Goal: Task Accomplishment & Management: Manage account settings

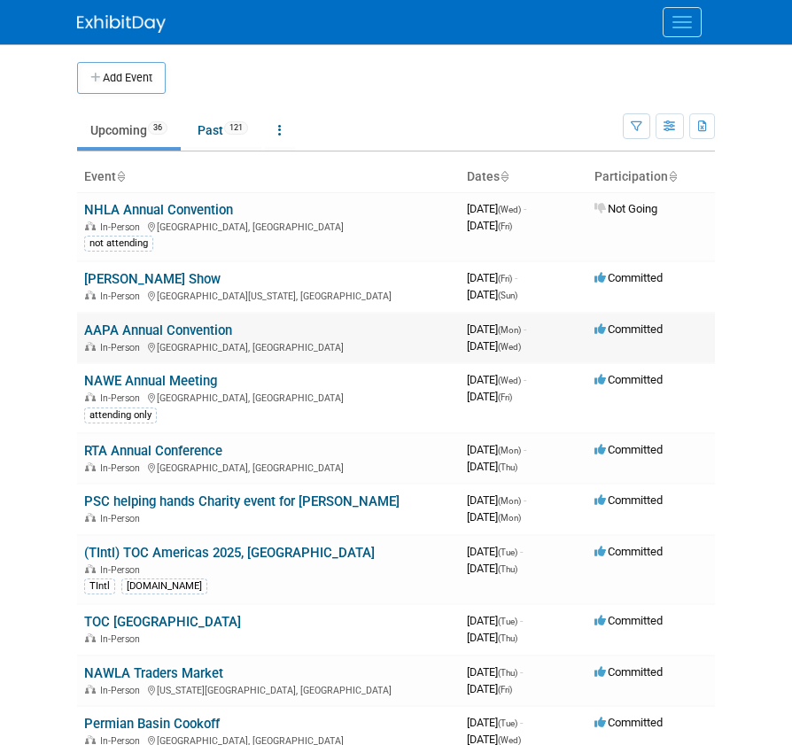
click at [160, 331] on link "AAPA Annual Convention" at bounding box center [158, 331] width 148 height 16
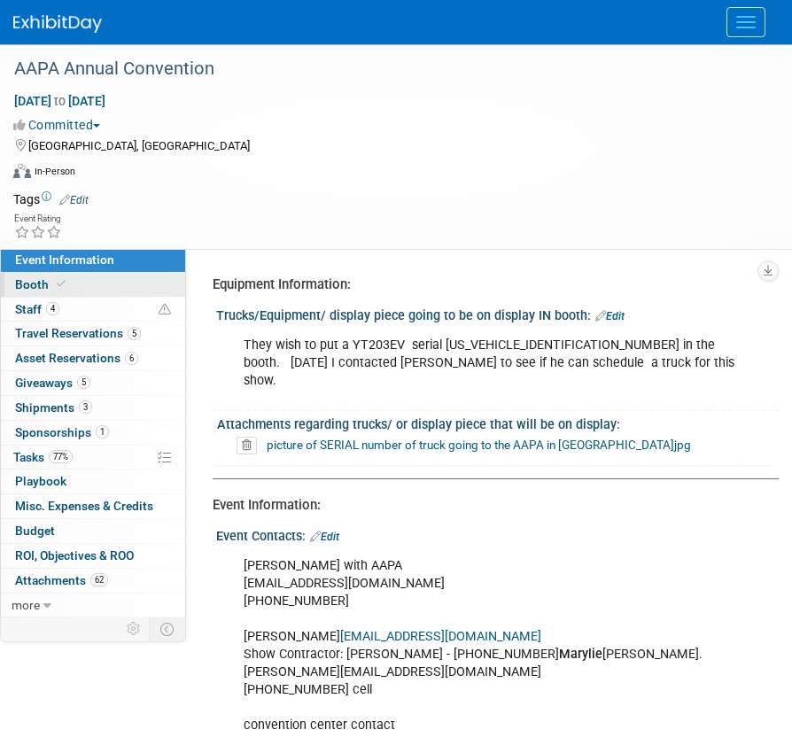
click at [80, 282] on link "Booth" at bounding box center [93, 285] width 184 height 24
select select "Certificate of insurance sent"
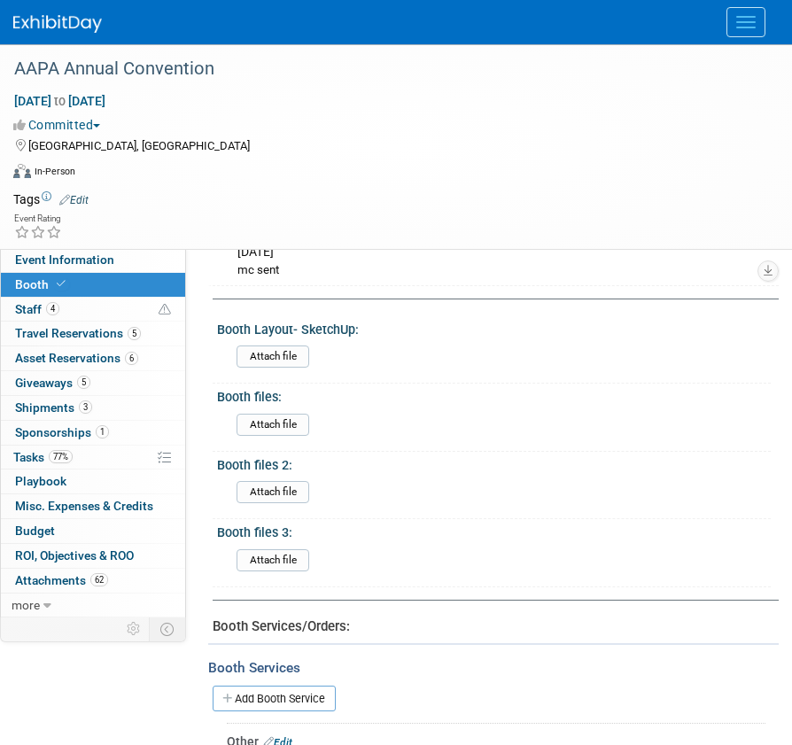
scroll to position [1304, 0]
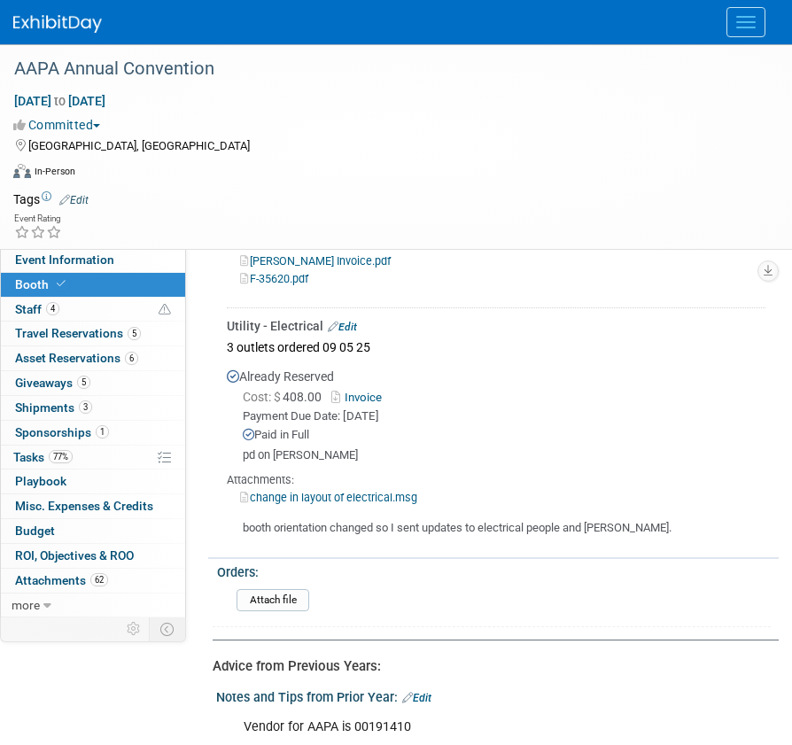
click at [366, 395] on link "Invoice" at bounding box center [360, 397] width 58 height 13
click at [79, 329] on span "Travel Reservations 5" at bounding box center [78, 333] width 126 height 14
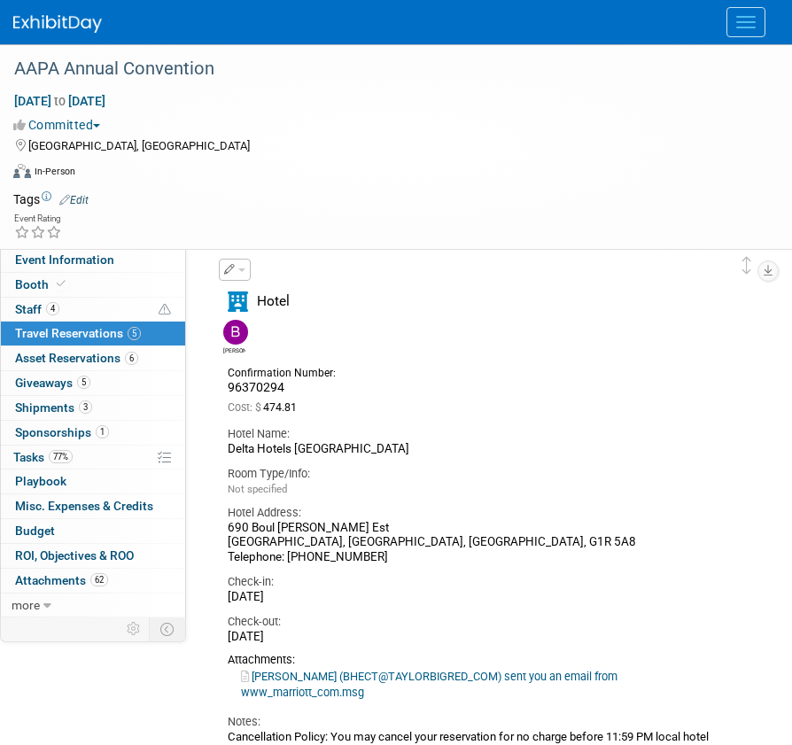
scroll to position [89, 0]
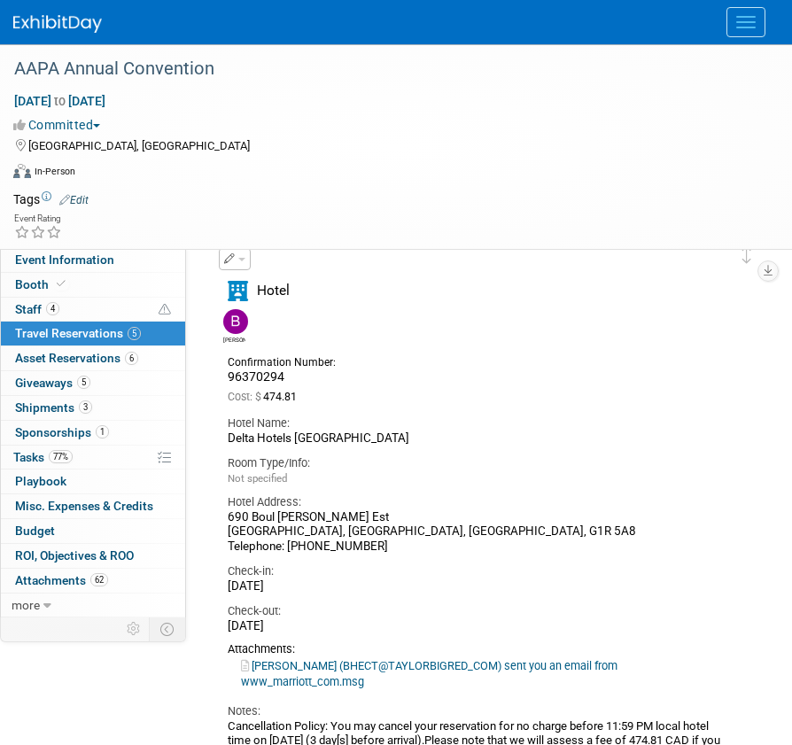
click at [333, 661] on link "Hecht Ben (BHECT@TAYLORBIGRED_COM) sent you an email from www_marriott_com.msg" at bounding box center [429, 673] width 377 height 29
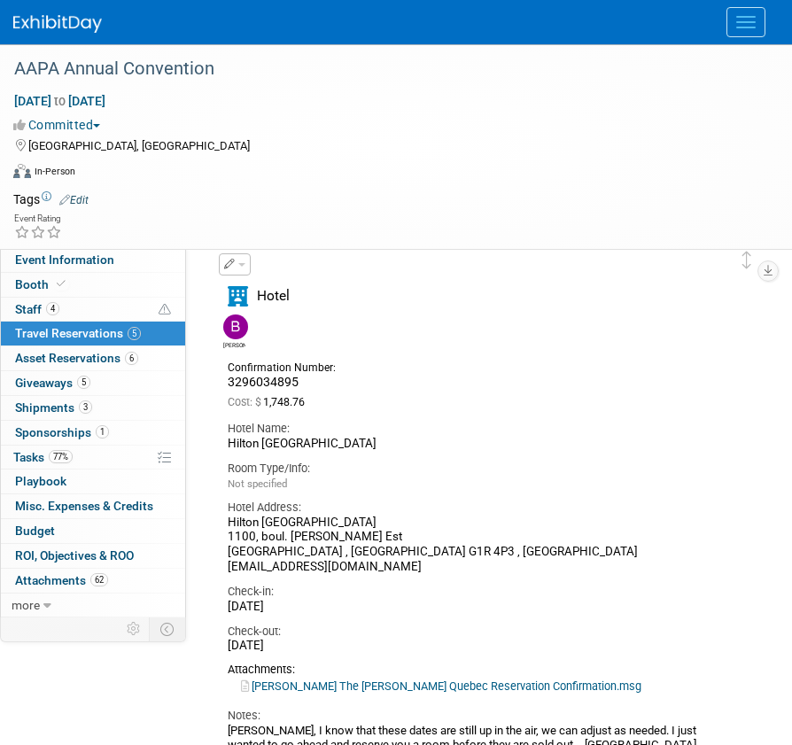
scroll to position [709, 0]
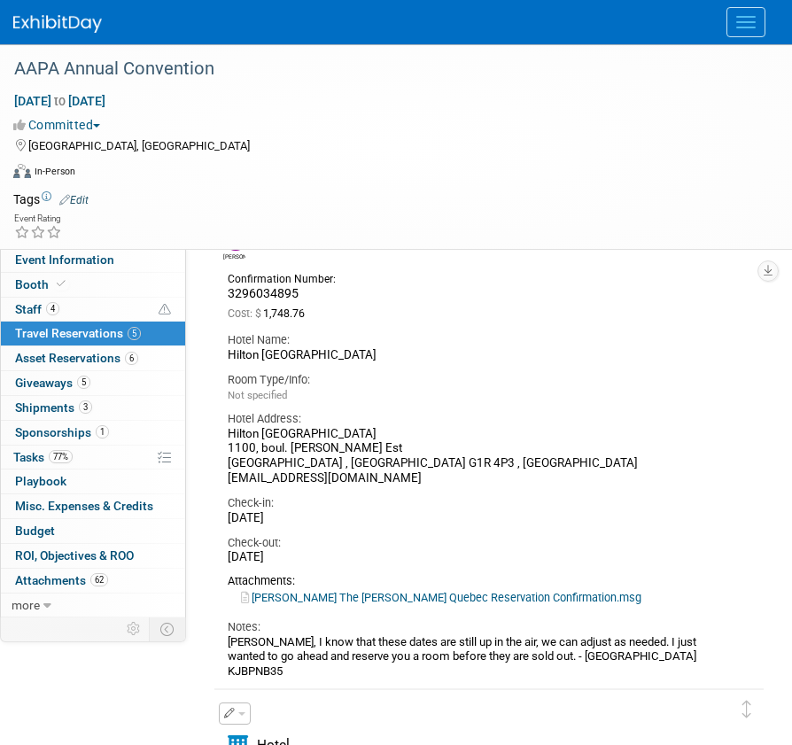
click at [391, 595] on link "Ben Hecht The Hilton Quebec Reservation Confirmation.msg" at bounding box center [441, 597] width 401 height 13
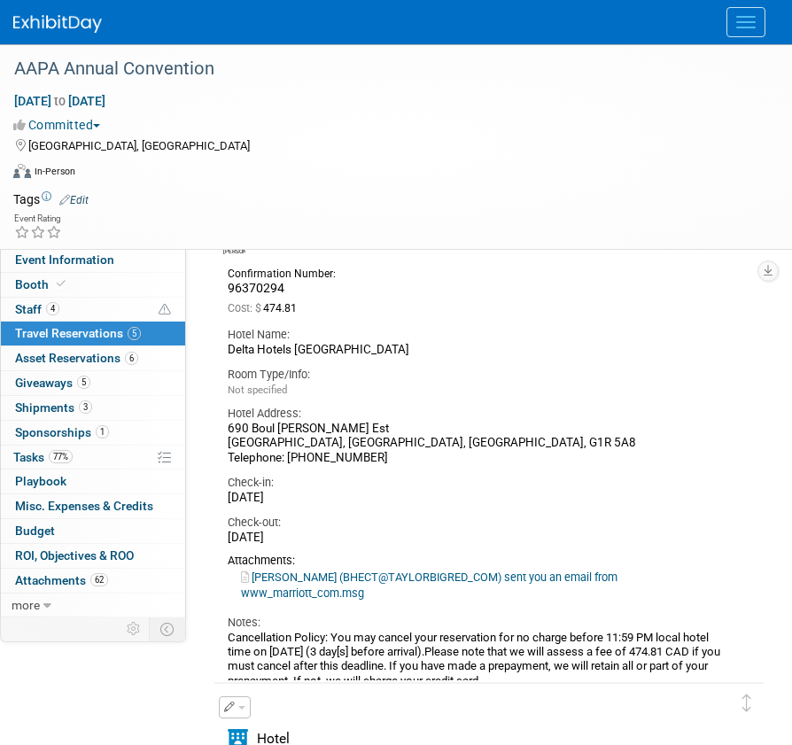
scroll to position [0, 0]
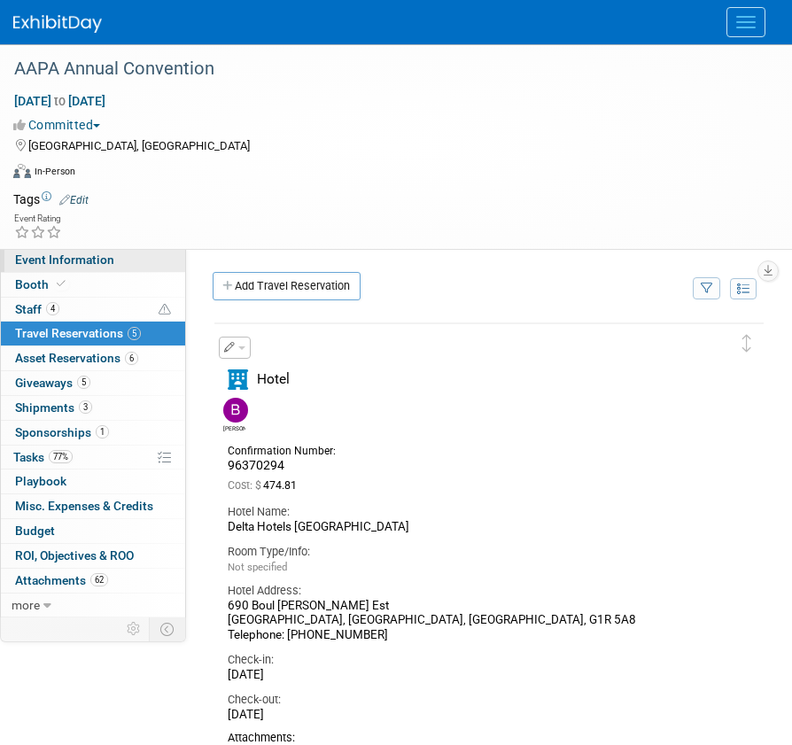
click at [66, 251] on link "Event Information" at bounding box center [93, 260] width 184 height 24
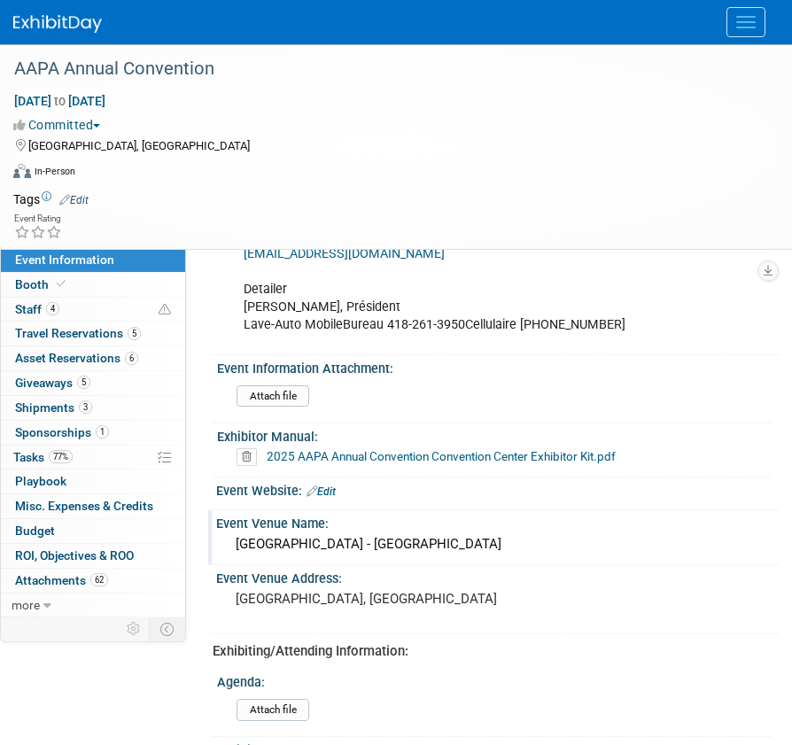
scroll to position [118, 0]
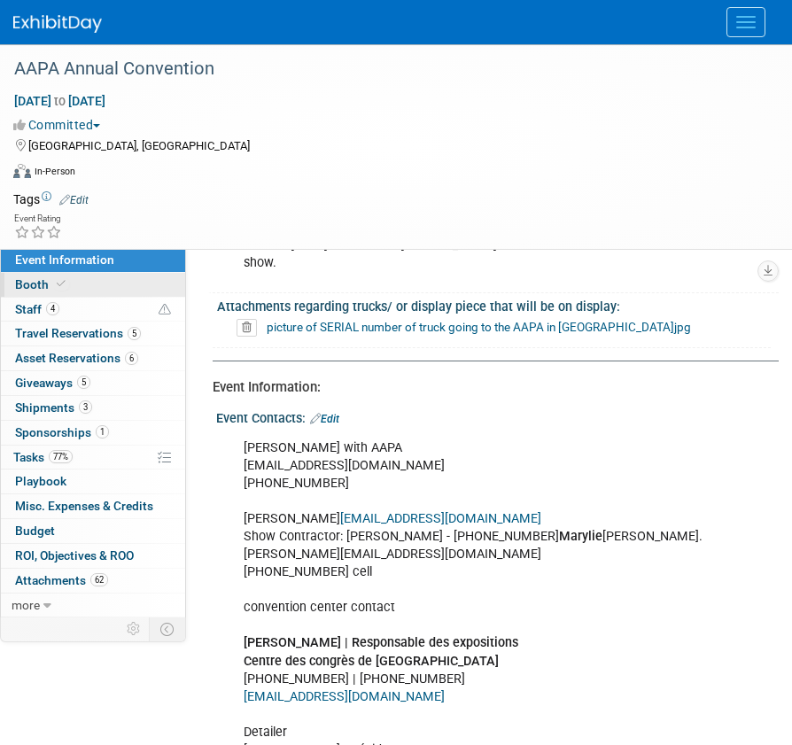
click at [62, 280] on icon at bounding box center [61, 284] width 9 height 10
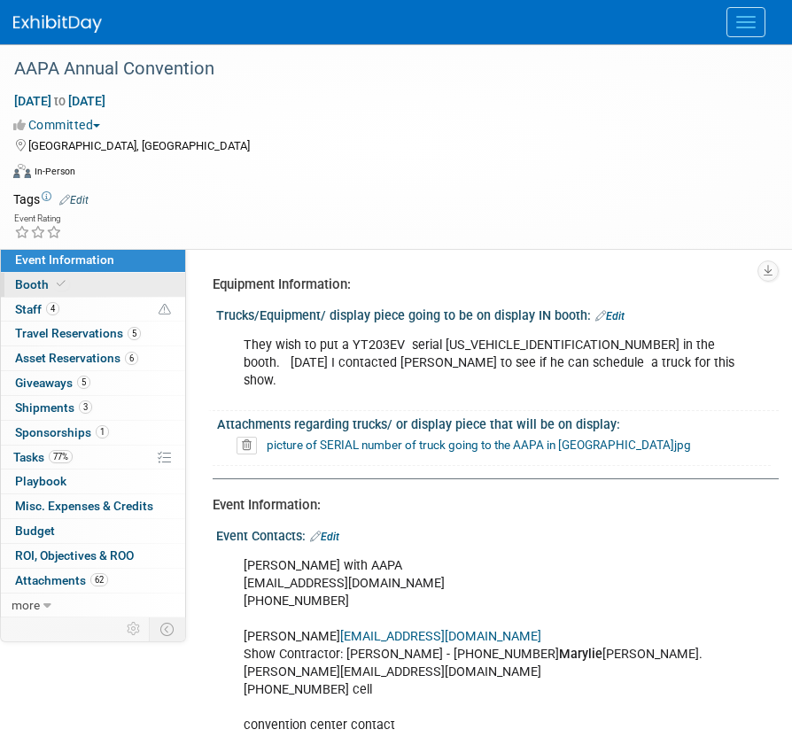
select select "Certificate of insurance sent"
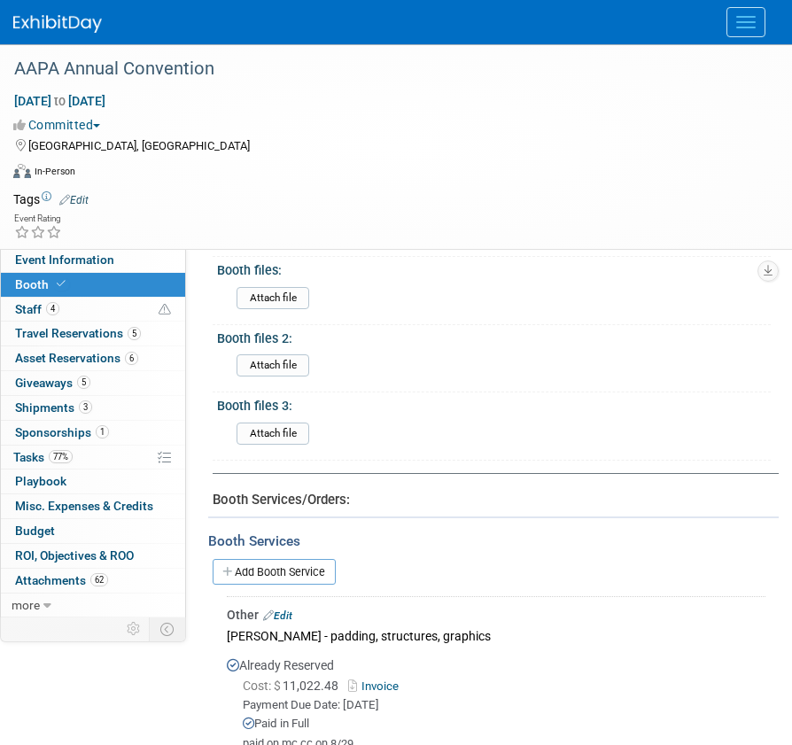
scroll to position [620, 0]
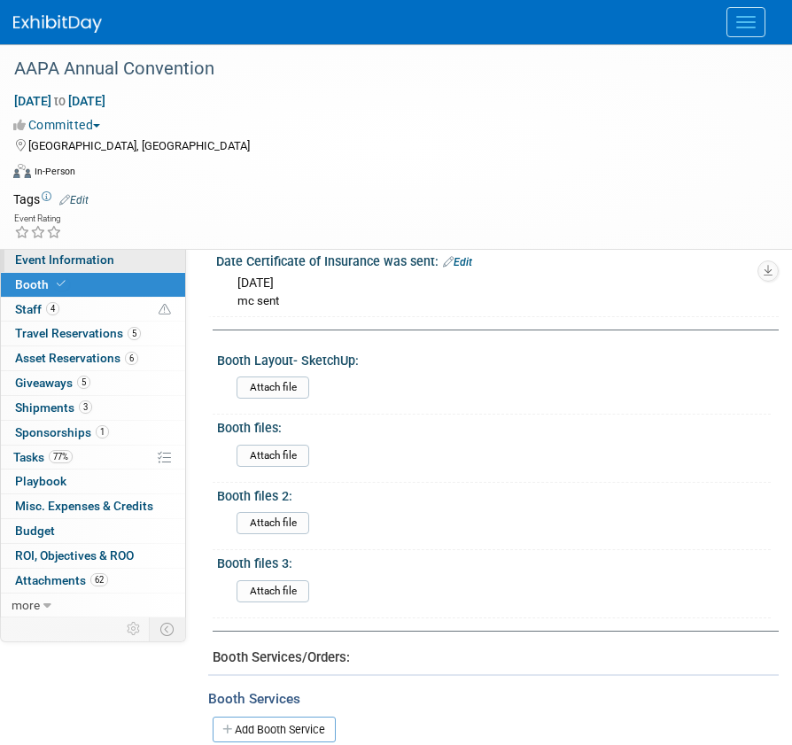
click at [43, 259] on span "Event Information" at bounding box center [64, 260] width 99 height 14
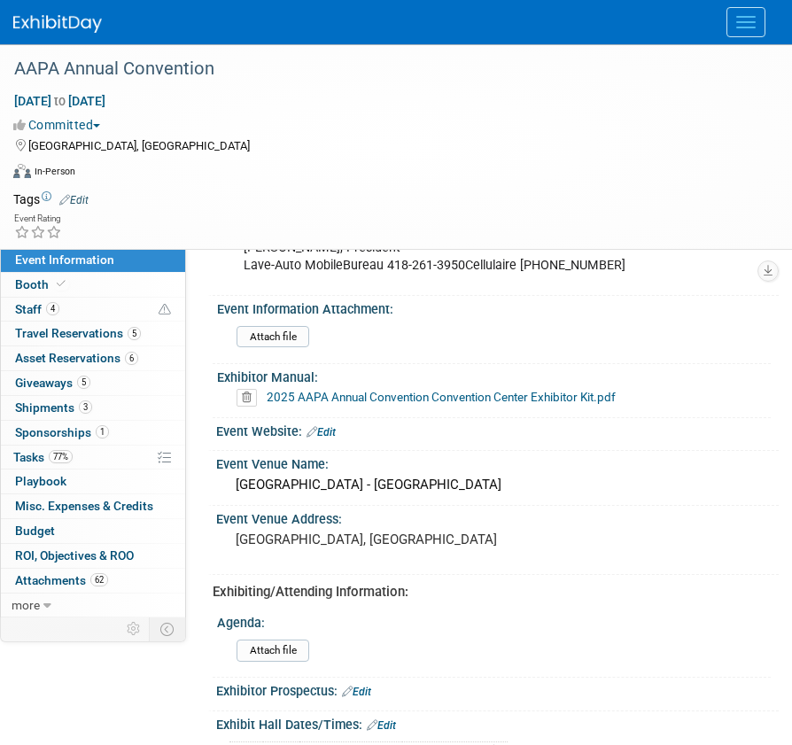
scroll to position [709, 0]
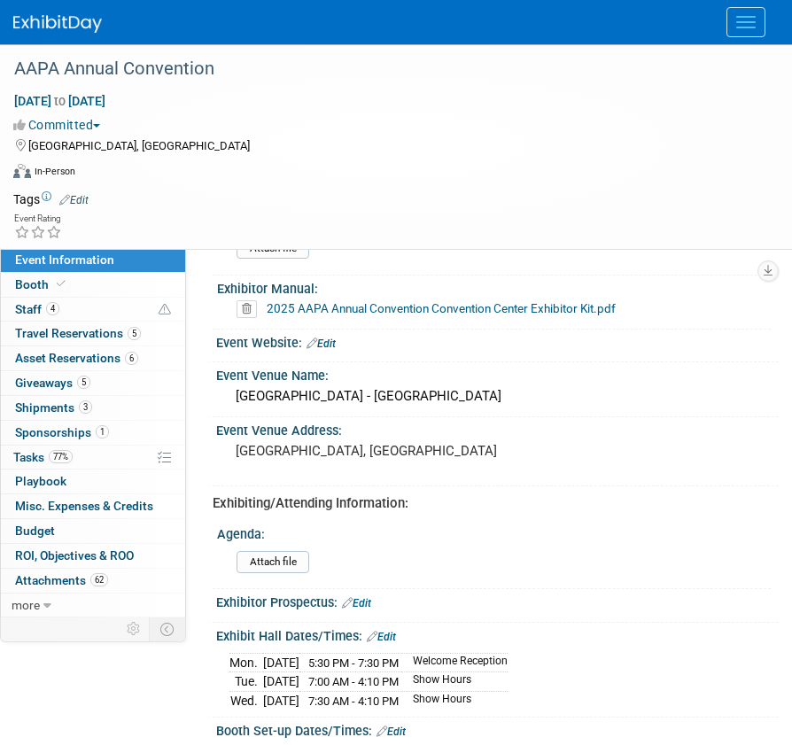
click at [728, 24] on button "Menu" at bounding box center [746, 22] width 39 height 30
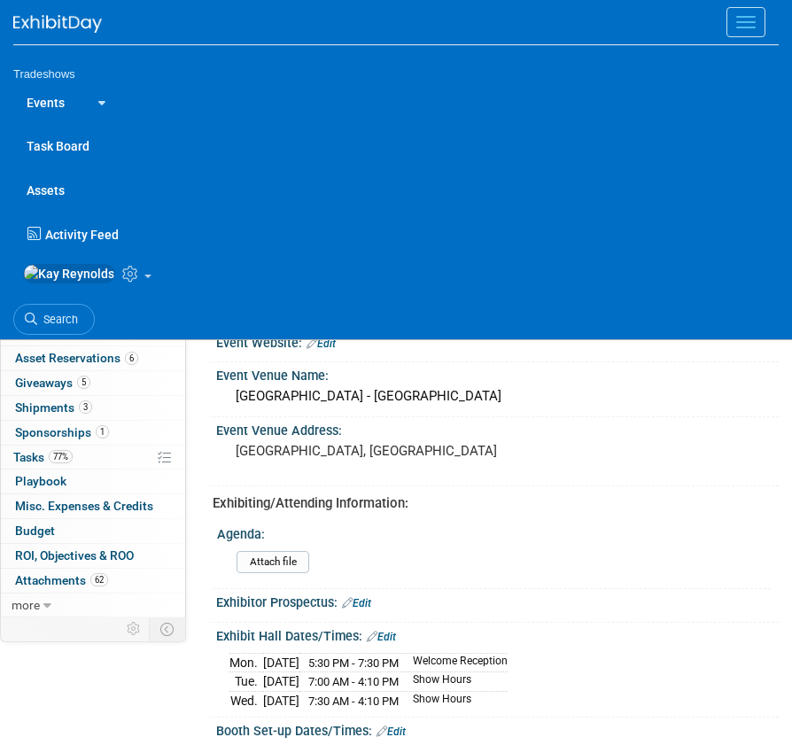
click at [29, 98] on link "Events" at bounding box center [45, 102] width 65 height 44
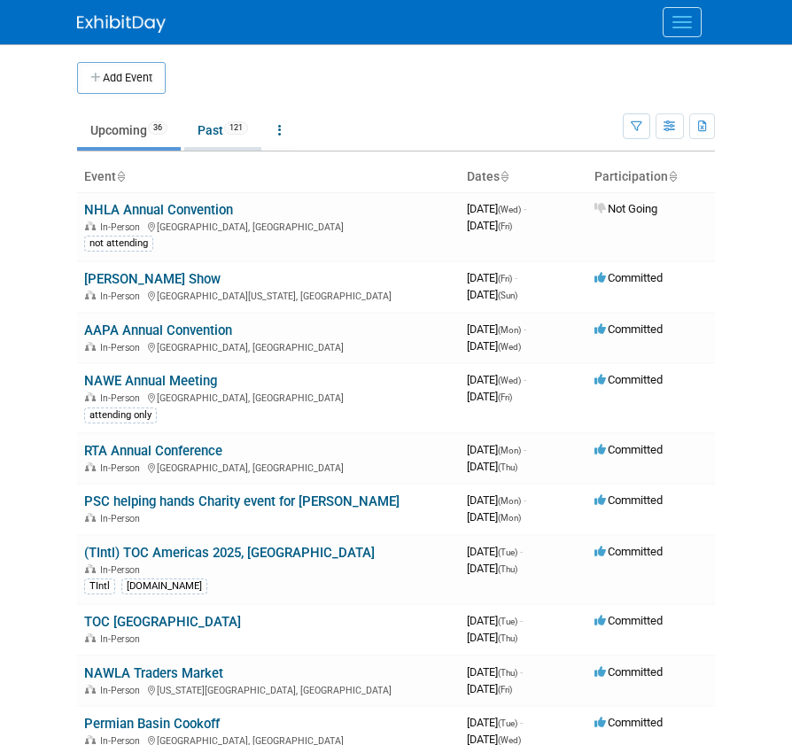
click at [206, 133] on link "Past 121" at bounding box center [222, 130] width 77 height 34
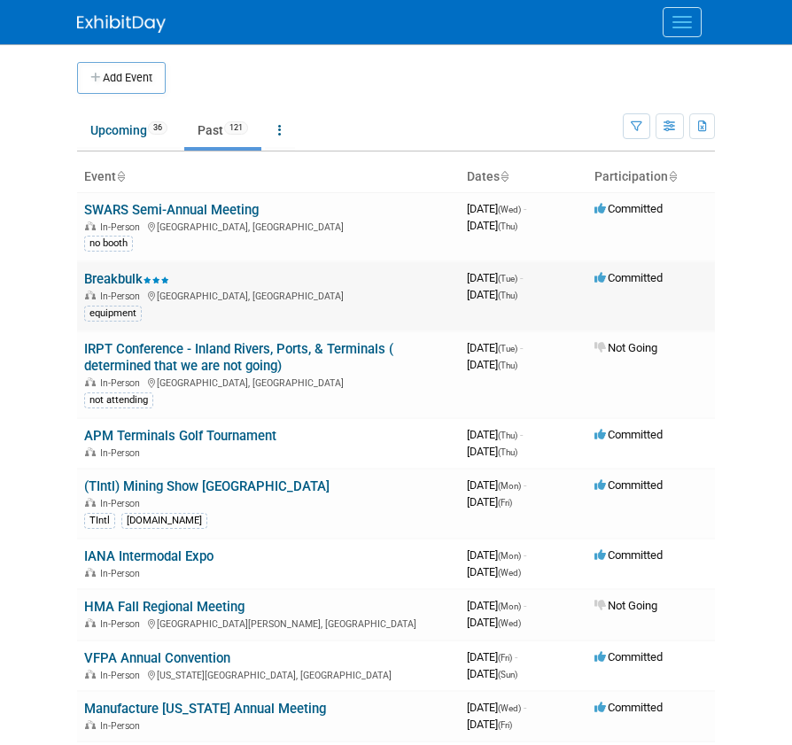
click at [118, 282] on link "Breakbulk" at bounding box center [126, 279] width 85 height 16
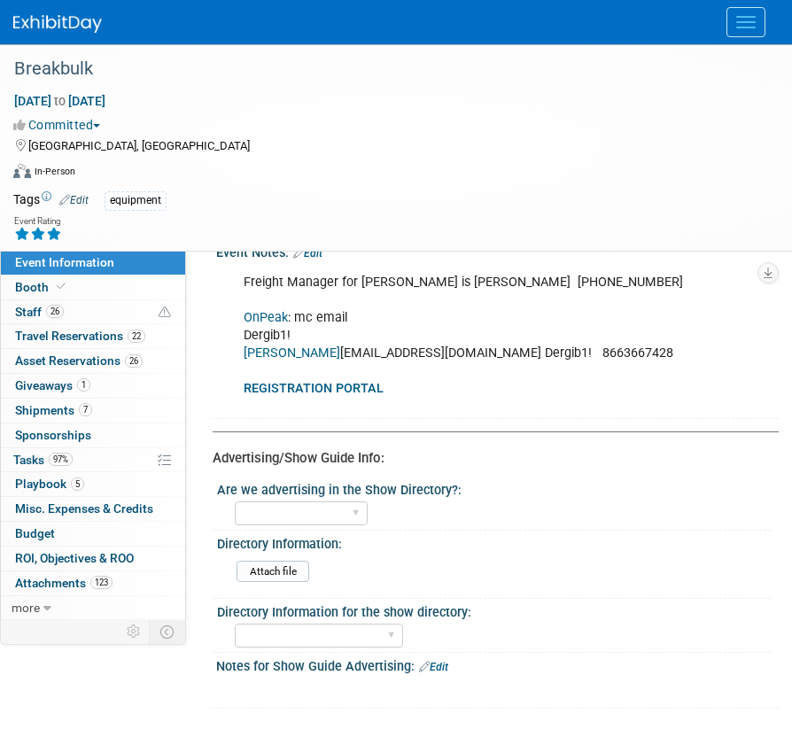
scroll to position [1063, 0]
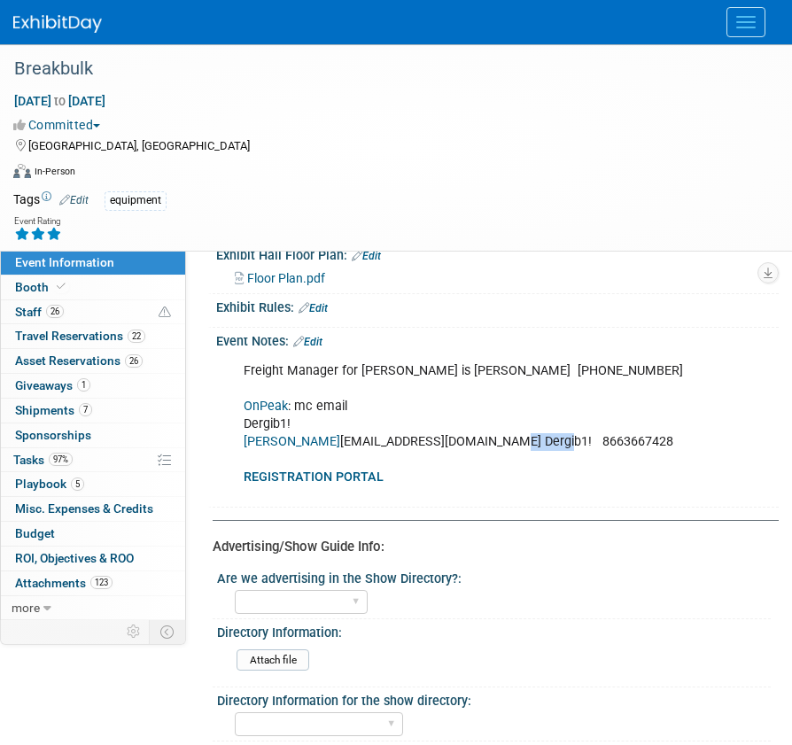
drag, startPoint x: 498, startPoint y: 481, endPoint x: 454, endPoint y: 480, distance: 44.3
click at [454, 480] on div "Freight Manager for [PERSON_NAME] is [PERSON_NAME] [PHONE_NUMBER] OnPeak : mc e…" at bounding box center [488, 425] width 515 height 143
copy div "Dergib1!"
